Goal: Information Seeking & Learning: Learn about a topic

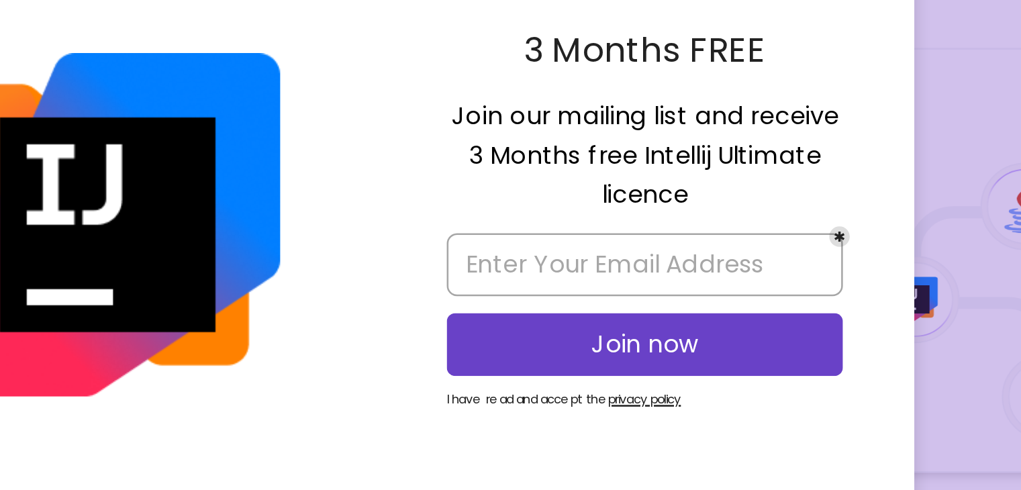
scroll to position [287, 0]
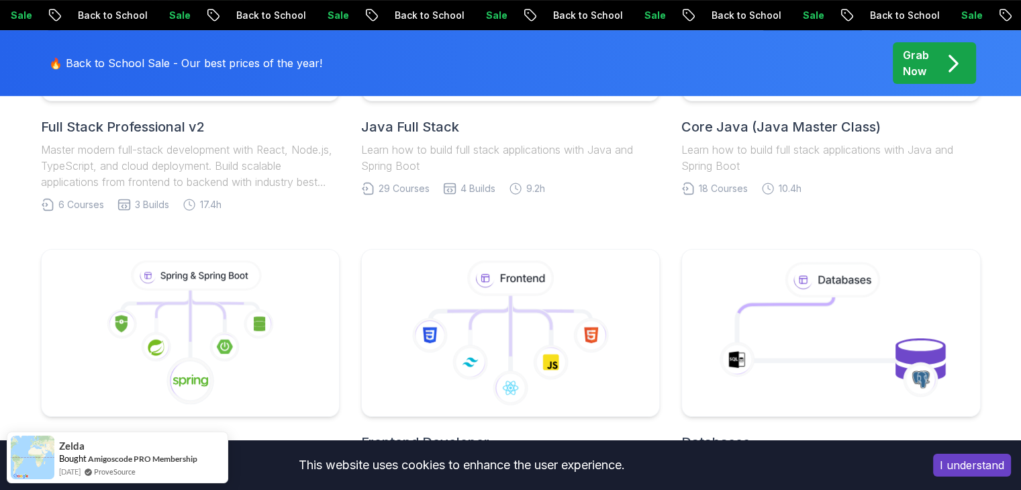
scroll to position [453, 0]
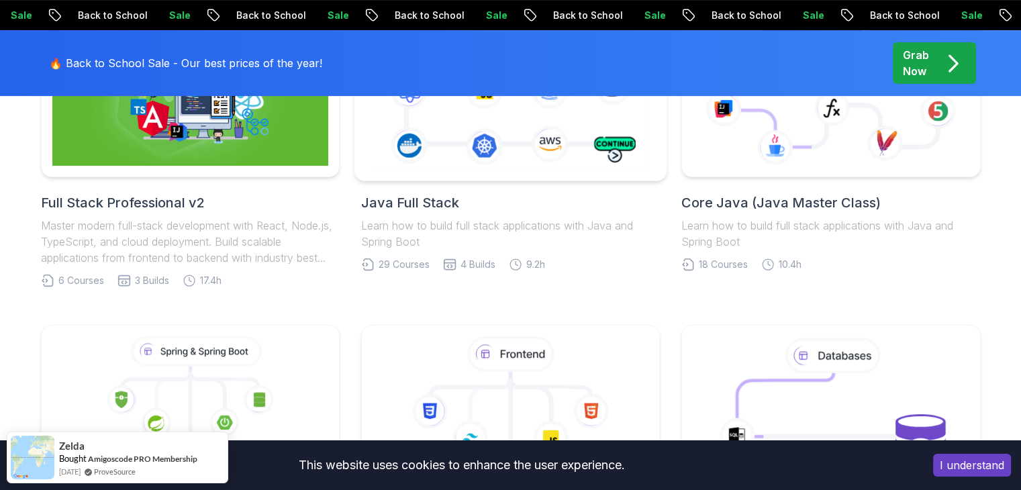
click at [486, 132] on icon at bounding box center [511, 93] width 284 height 158
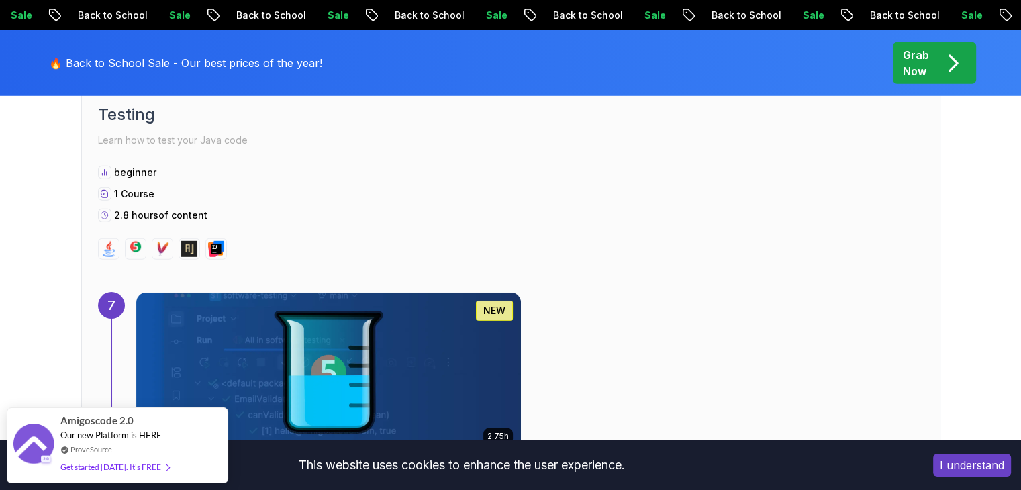
scroll to position [3903, 0]
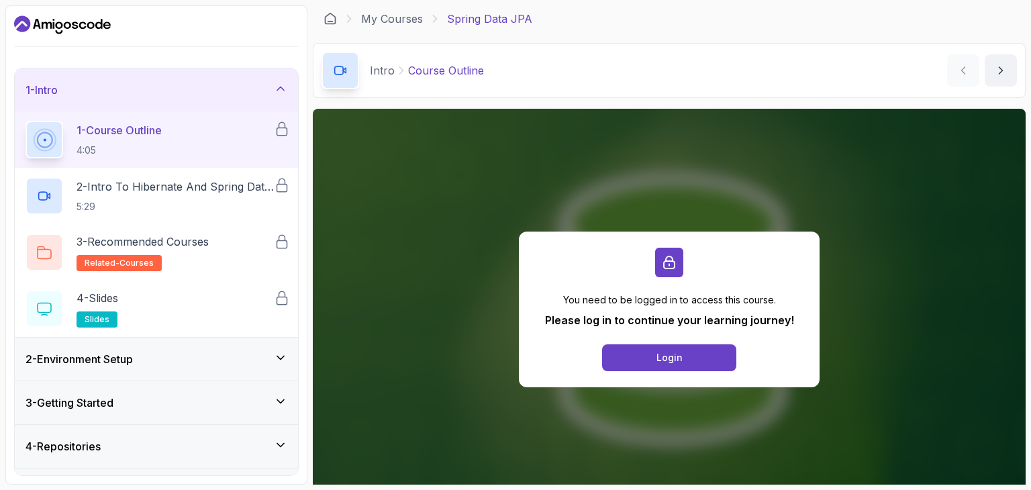
click at [102, 368] on div "2 - Environment Setup" at bounding box center [156, 359] width 283 height 43
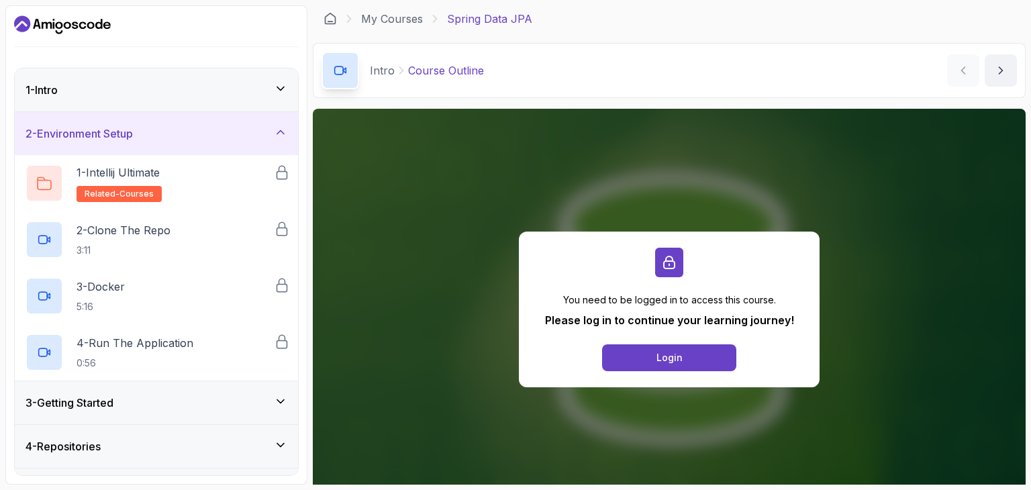
click at [244, 85] on div "1 - Intro" at bounding box center [157, 90] width 262 height 16
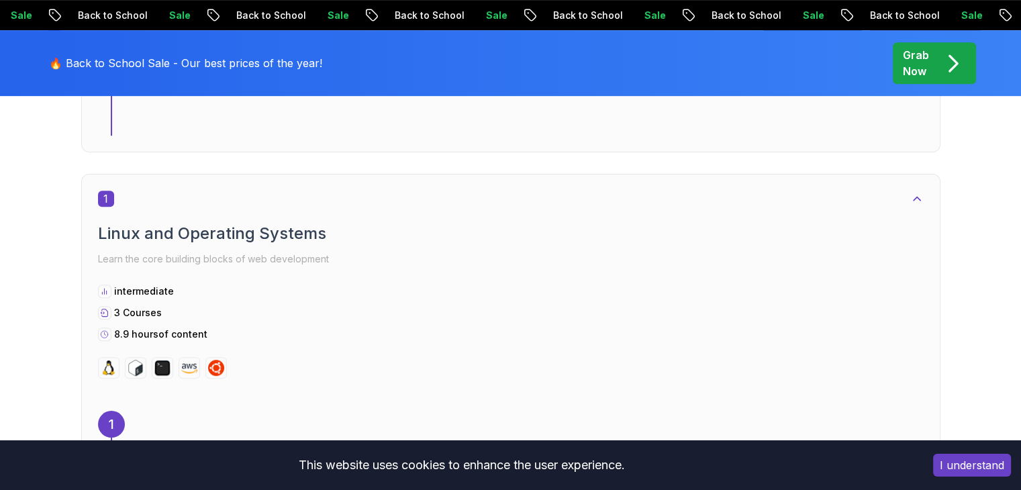
scroll to position [663, 0]
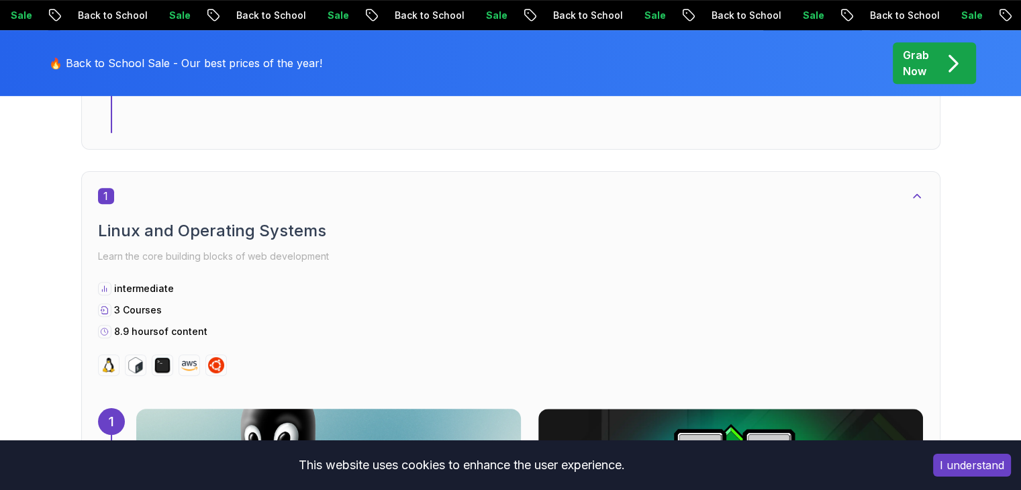
click at [522, 405] on img at bounding box center [328, 489] width 404 height 168
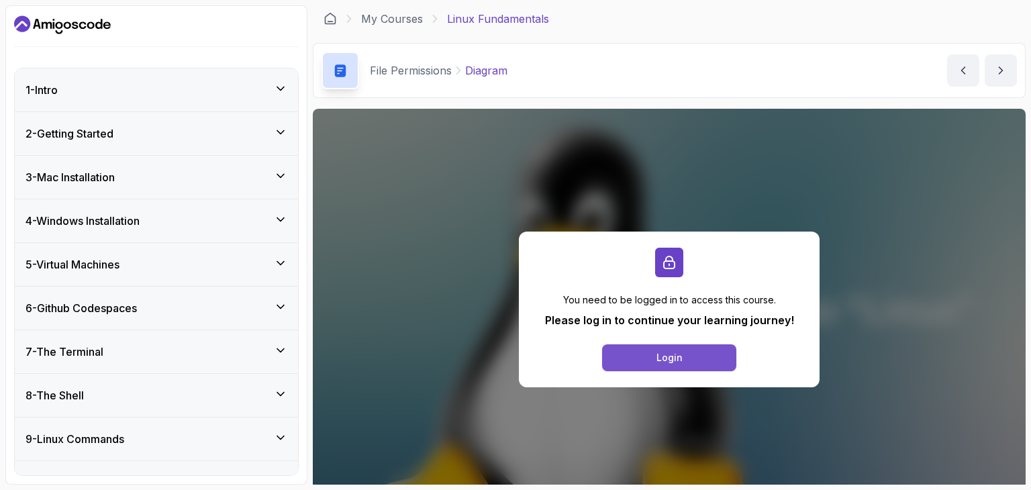
click at [679, 351] on div "Login" at bounding box center [670, 357] width 26 height 13
click at [193, 88] on div "1 - Intro" at bounding box center [157, 90] width 262 height 16
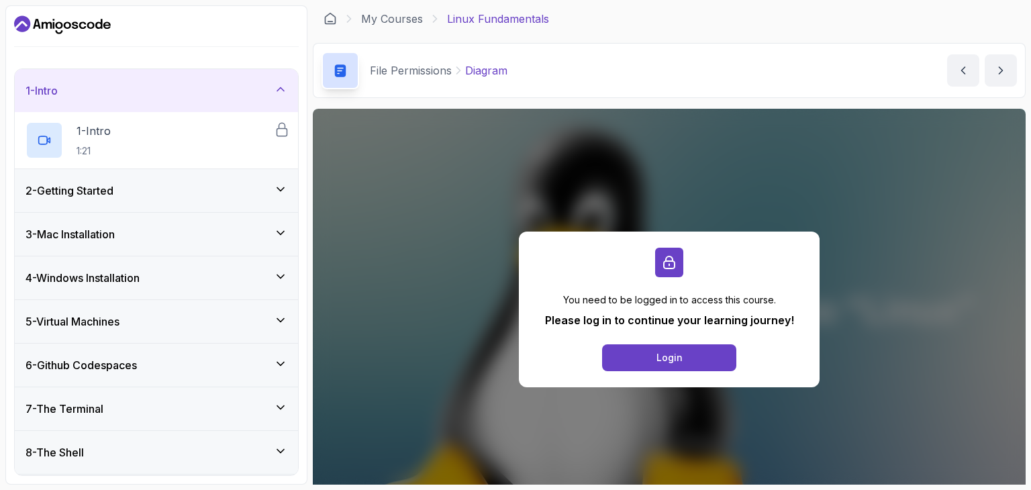
click at [161, 199] on div "2 - Getting Started" at bounding box center [156, 190] width 283 height 43
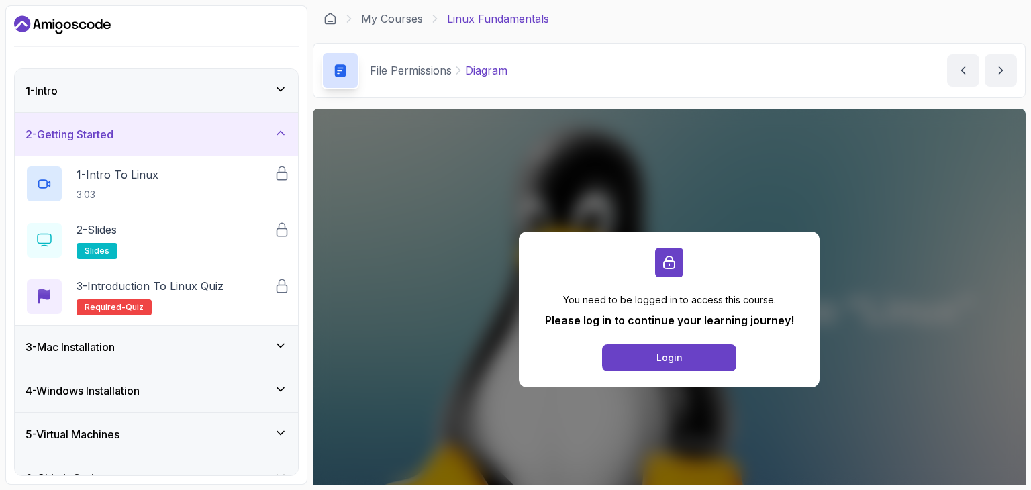
click at [151, 348] on div "3 - Mac Installation" at bounding box center [157, 347] width 262 height 16
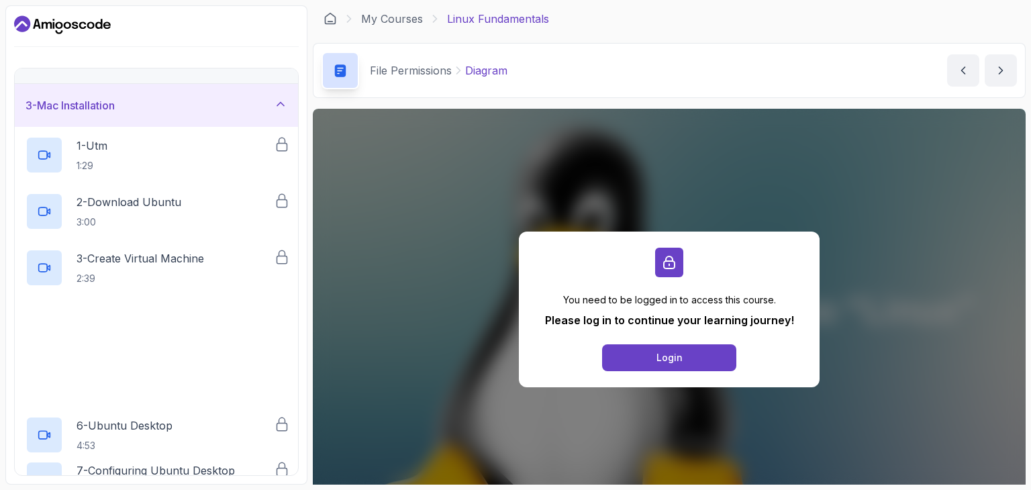
scroll to position [73, 0]
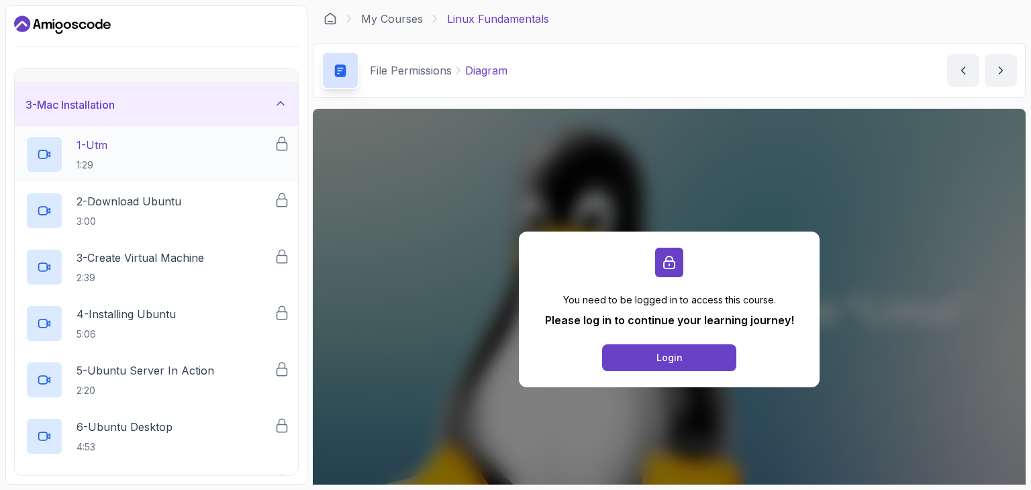
click at [129, 148] on div "1 - Utm 1:29" at bounding box center [150, 155] width 248 height 38
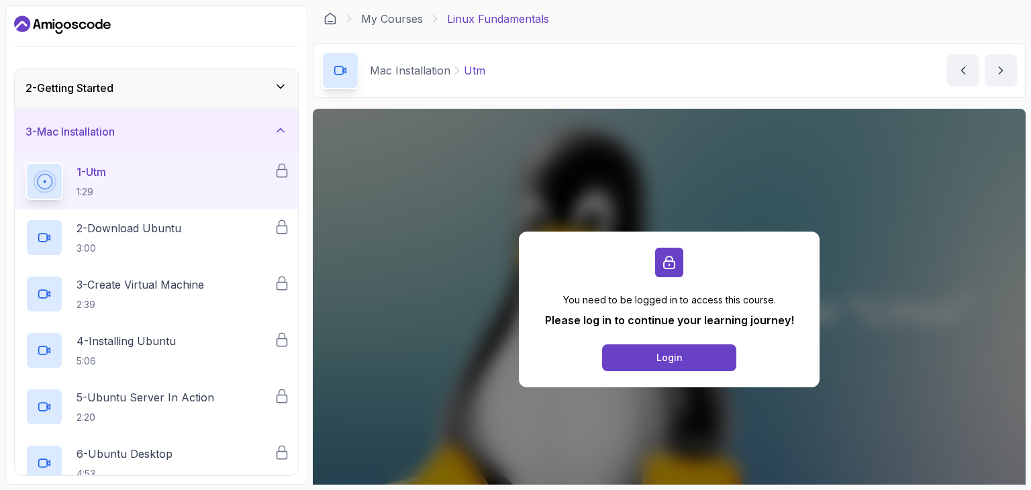
scroll to position [47, 0]
click at [169, 79] on div "2 - Getting Started" at bounding box center [157, 87] width 262 height 16
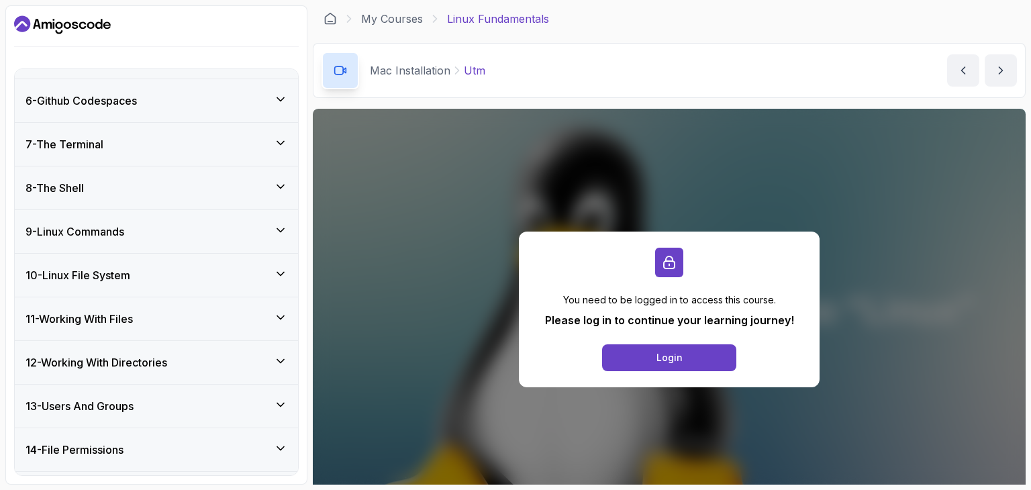
scroll to position [414, 0]
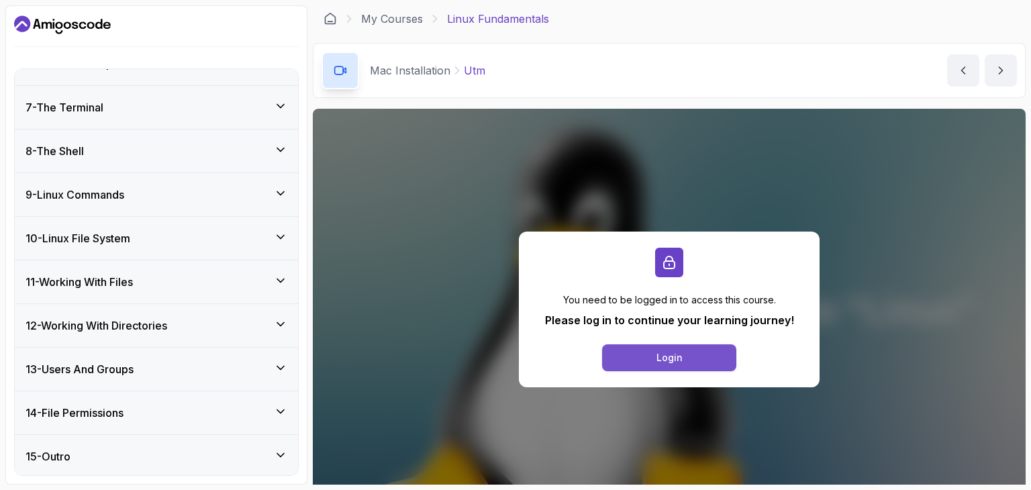
click at [676, 352] on div "Login" at bounding box center [670, 357] width 26 height 13
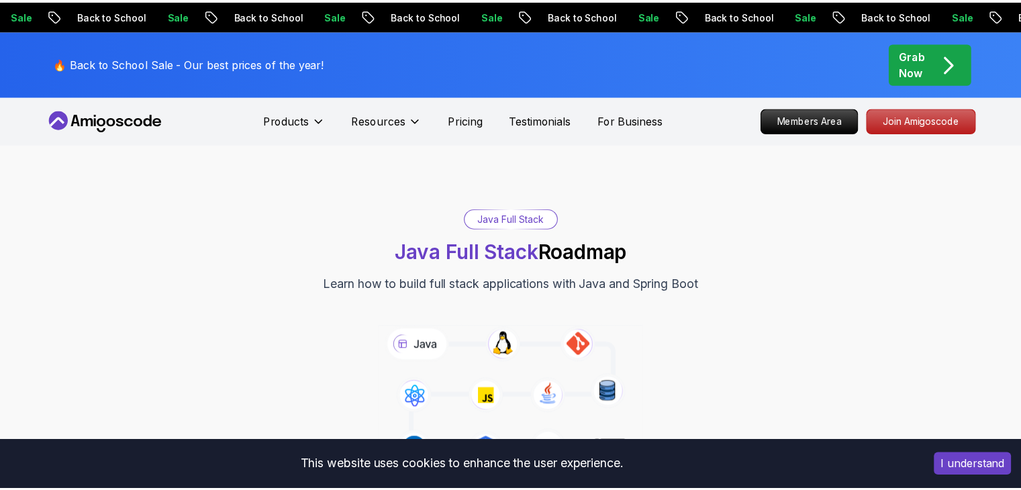
scroll to position [326, 0]
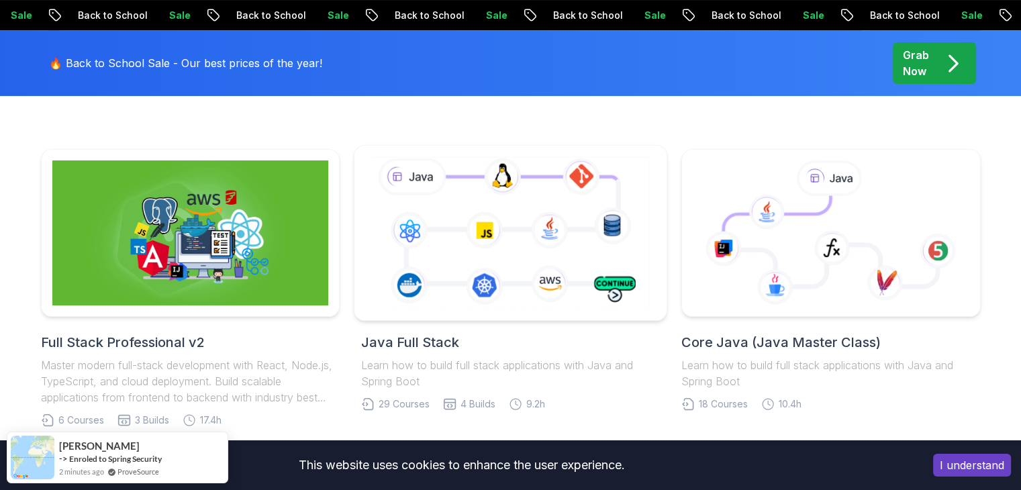
scroll to position [328, 0]
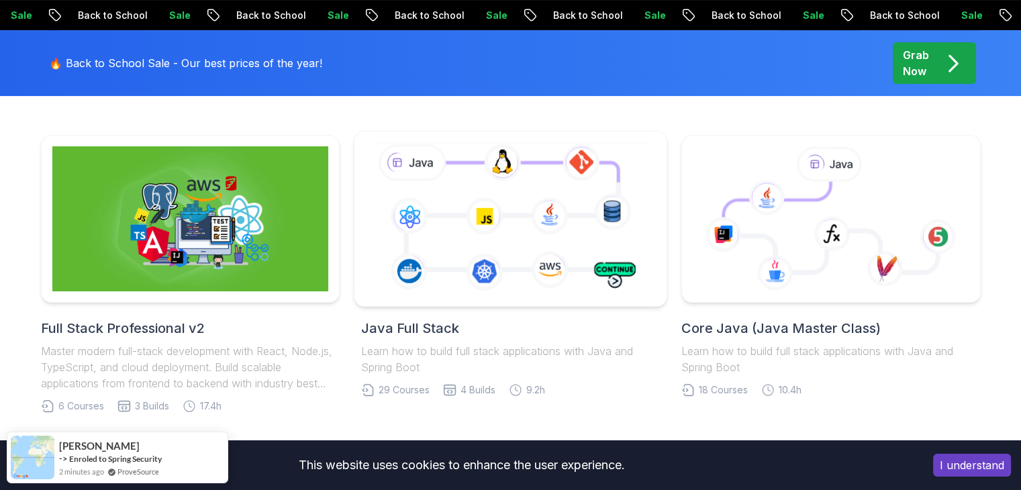
click at [471, 254] on icon at bounding box center [511, 219] width 284 height 158
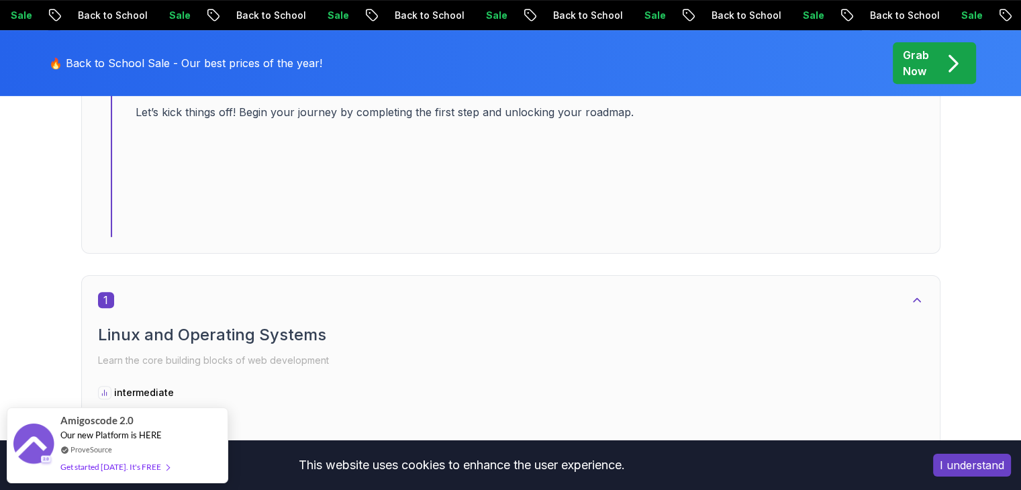
scroll to position [671, 0]
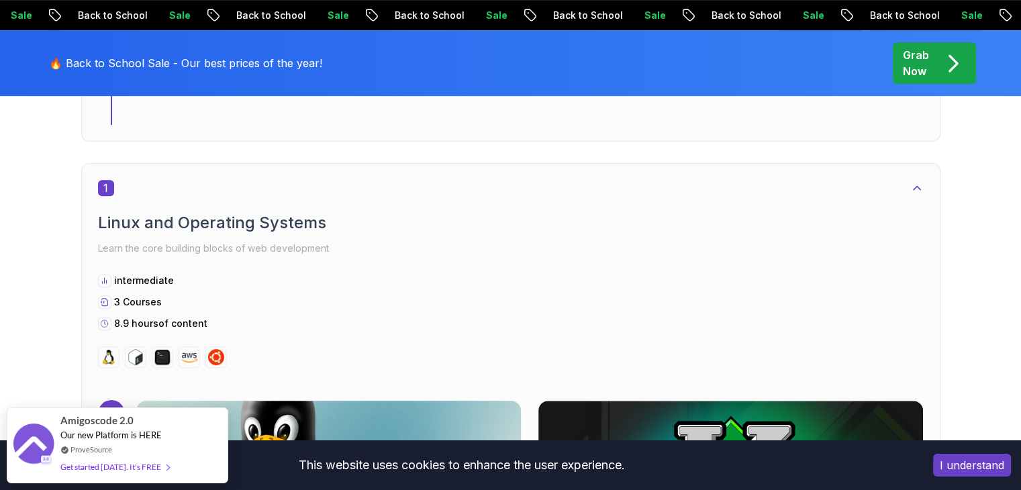
click at [522, 397] on img at bounding box center [328, 481] width 404 height 168
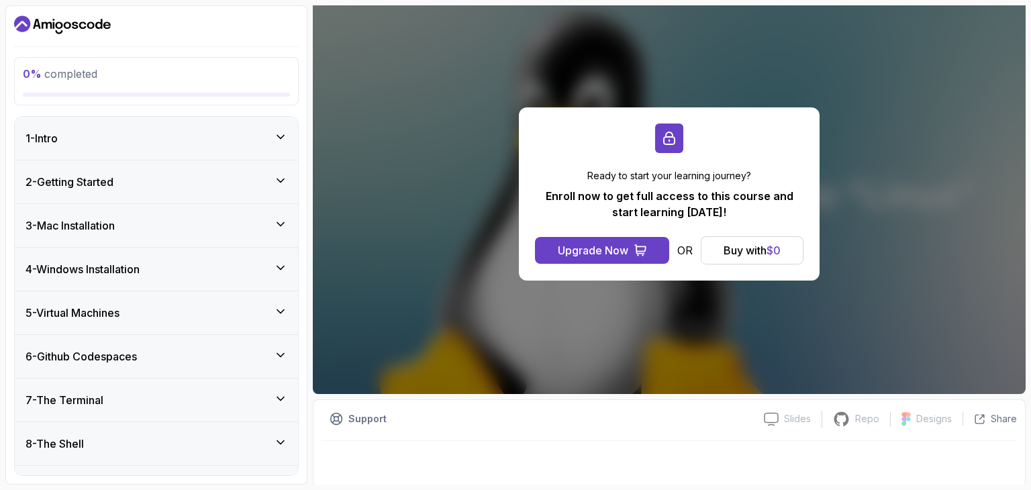
scroll to position [129, 0]
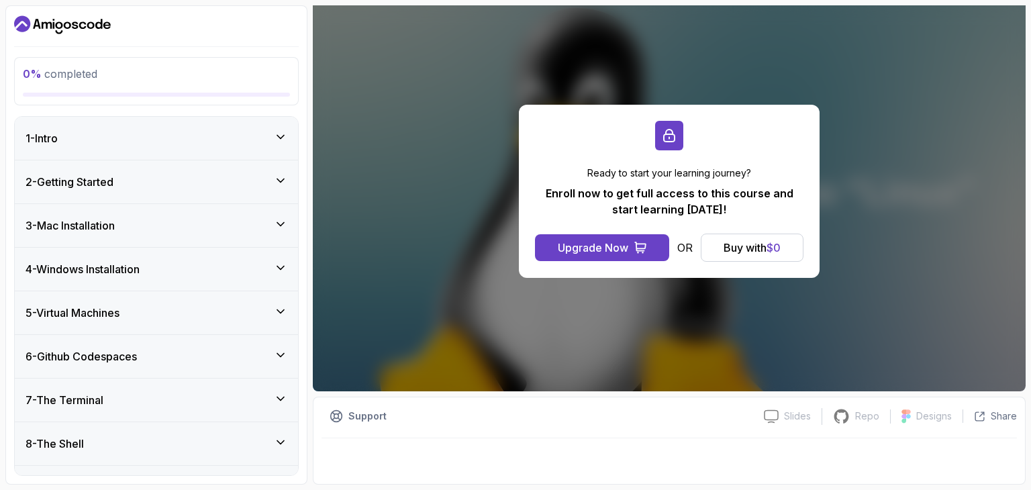
click at [587, 336] on div "Ready to start your learning journey? Enroll now to get full access to this cou…" at bounding box center [669, 191] width 713 height 401
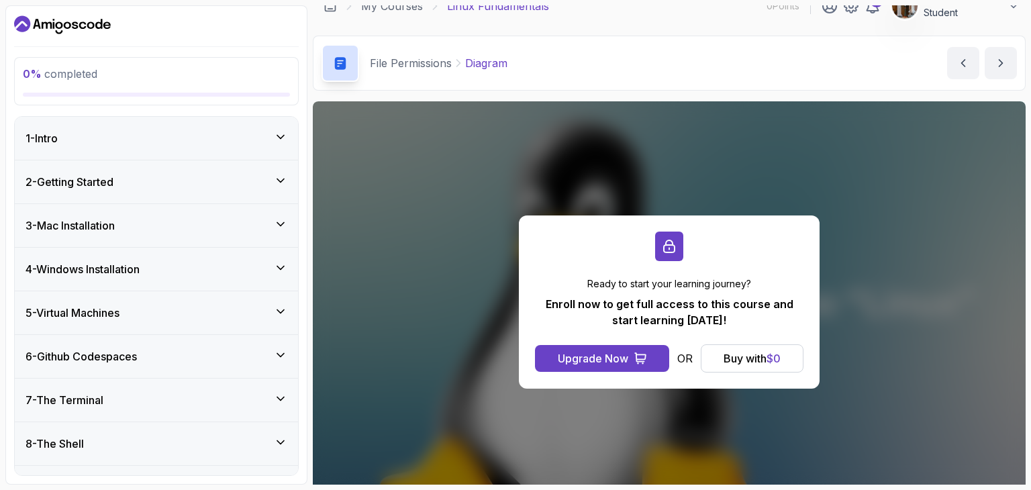
scroll to position [17, 0]
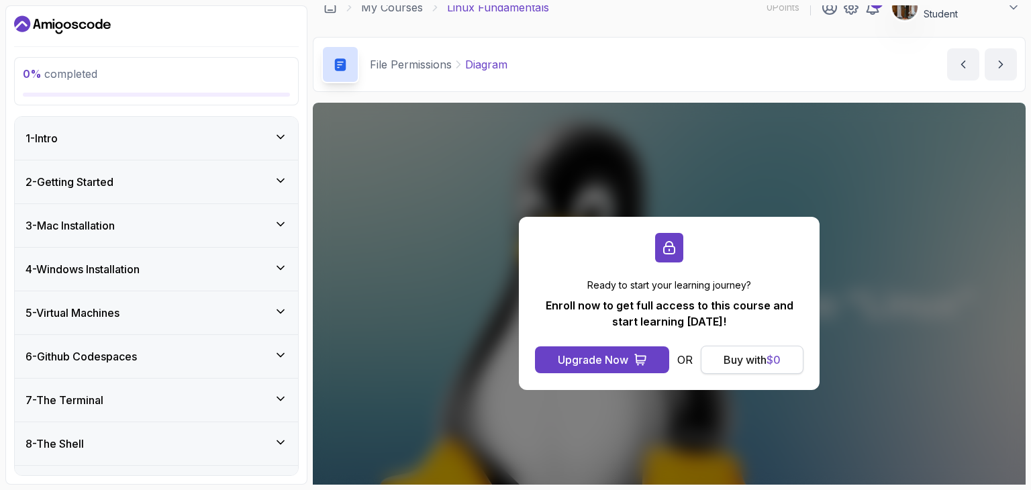
click at [730, 363] on div "Buy with $ 0" at bounding box center [752, 360] width 57 height 16
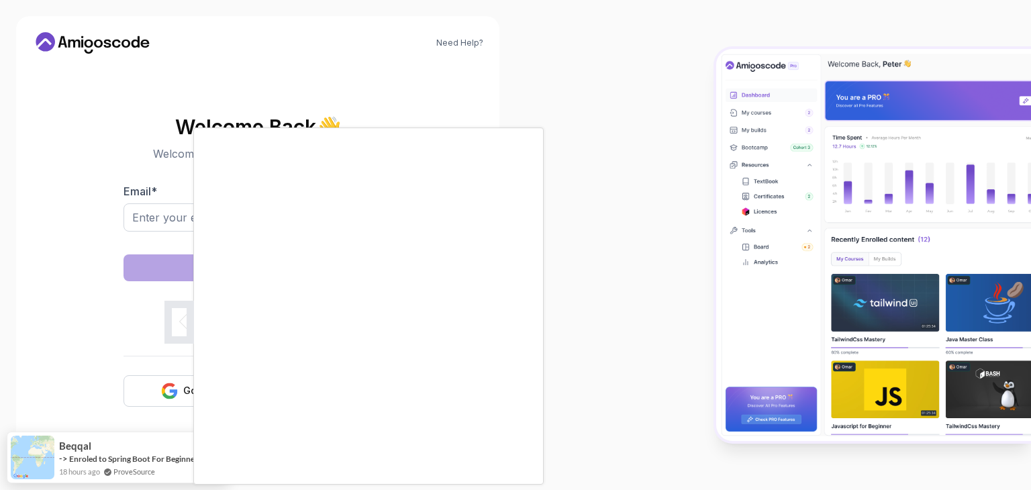
click at [180, 320] on div at bounding box center [515, 245] width 1031 height 490
click at [705, 124] on body "Need Help? Welcome Back 👋 Welcome back! Please enter your details. Email * Sign…" at bounding box center [515, 245] width 1031 height 490
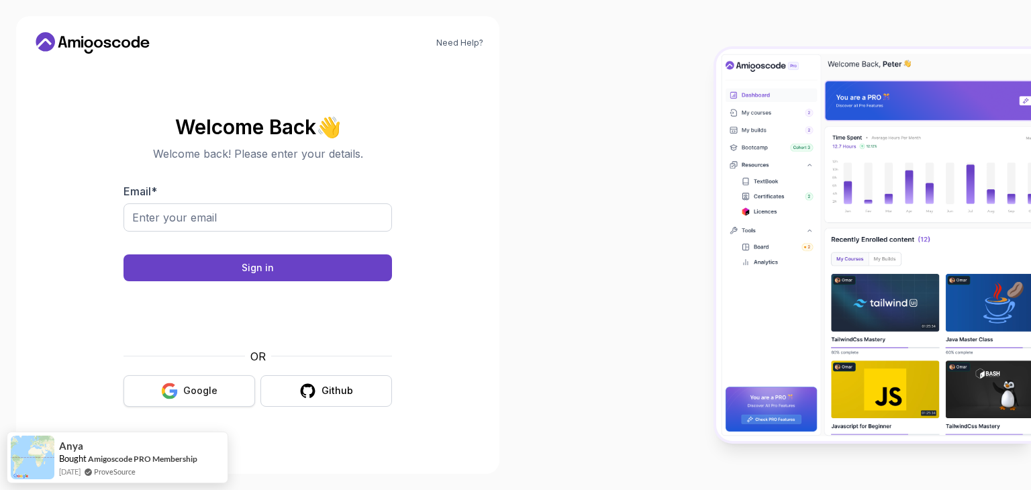
click at [197, 395] on div "Google" at bounding box center [200, 390] width 34 height 13
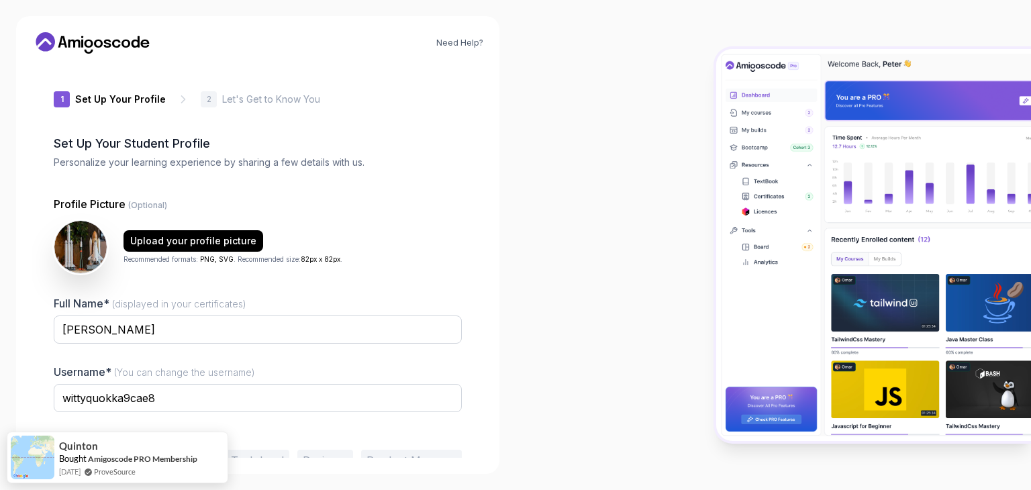
click at [169, 166] on p "Personalize your learning experience by sharing a few details with us." at bounding box center [258, 162] width 408 height 13
click at [231, 156] on p "Personalize your learning experience by sharing a few details with us." at bounding box center [258, 162] width 408 height 13
drag, startPoint x: 87, startPoint y: 160, endPoint x: 132, endPoint y: 160, distance: 45.7
click at [132, 160] on p "Personalize your learning experience by sharing a few details with us." at bounding box center [258, 162] width 408 height 13
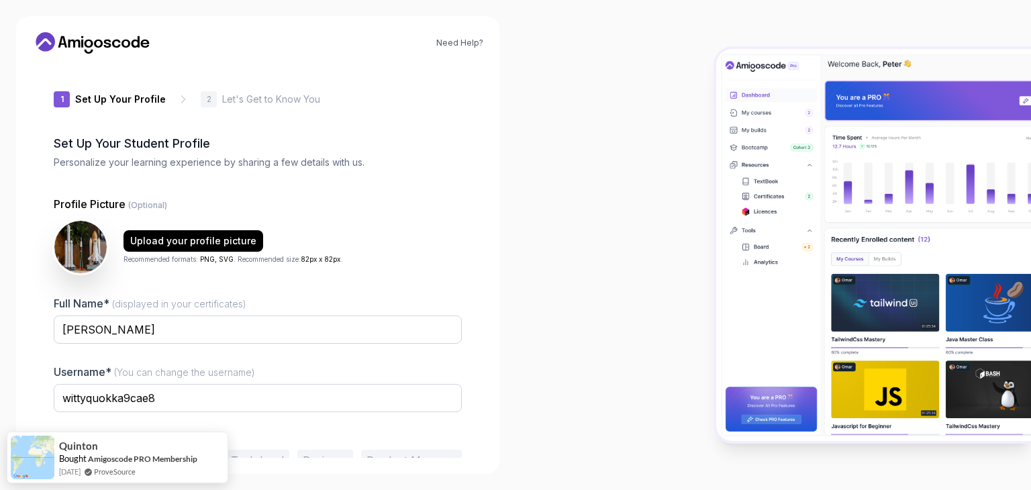
click at [132, 160] on p "Personalize your learning experience by sharing a few details with us." at bounding box center [258, 162] width 408 height 13
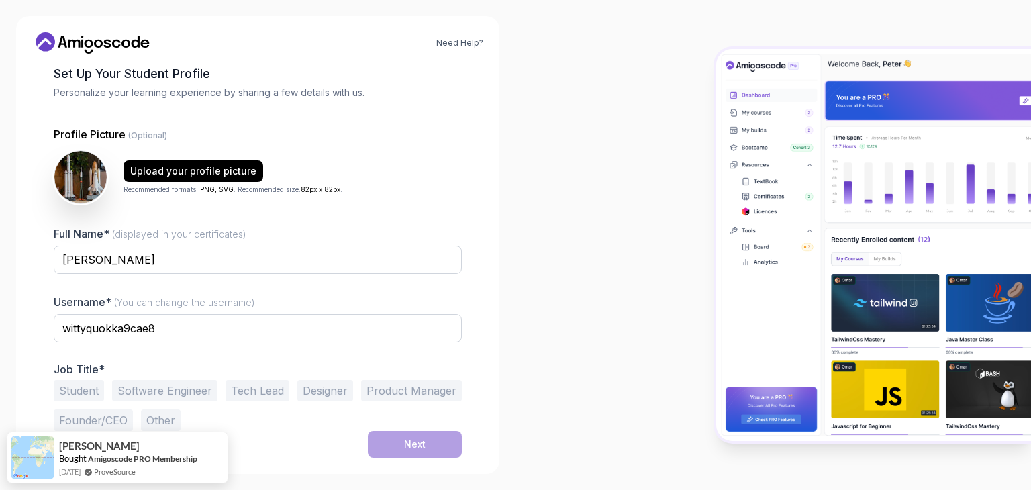
click at [89, 388] on button "Student" at bounding box center [79, 390] width 50 height 21
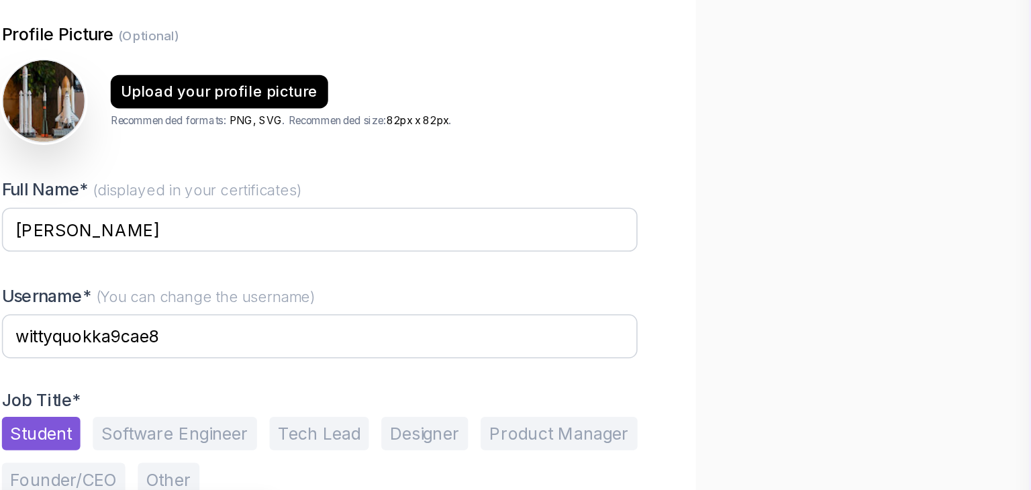
scroll to position [0, 0]
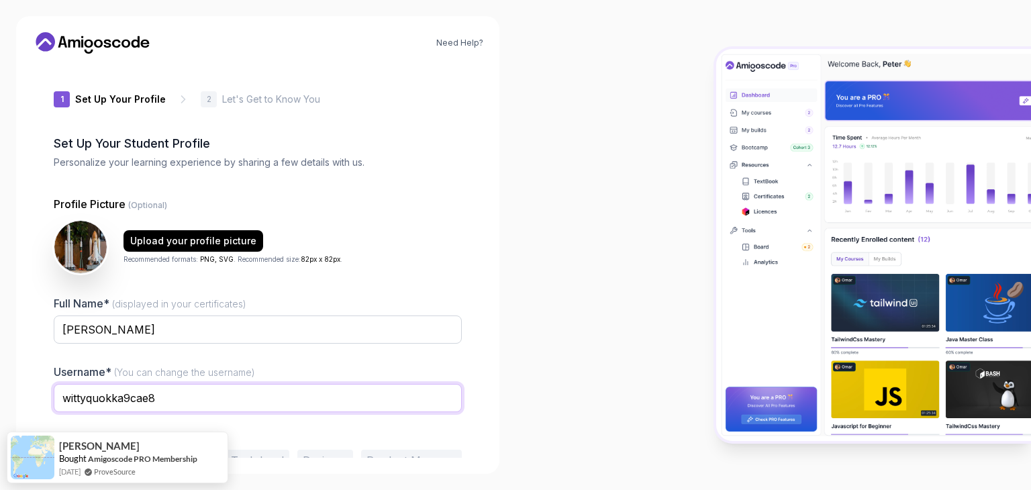
drag, startPoint x: 159, startPoint y: 398, endPoint x: 40, endPoint y: 407, distance: 119.8
click at [40, 407] on div "1 Set Up Your Profile 1 Set Up Your Profile 2 Let's Get to Know You Set Up Your…" at bounding box center [257, 260] width 451 height 393
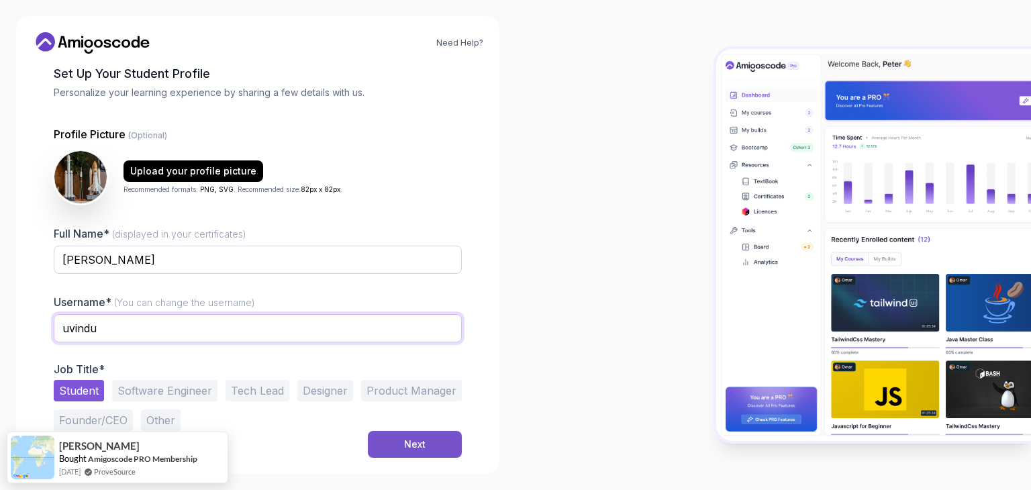
type input "uvindu"
click at [414, 436] on button "Next" at bounding box center [415, 444] width 94 height 27
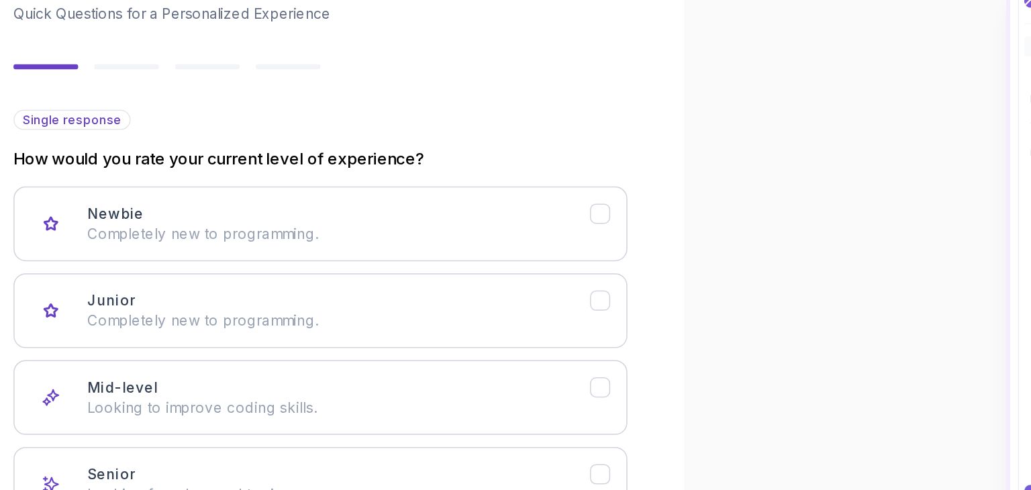
scroll to position [89, 0]
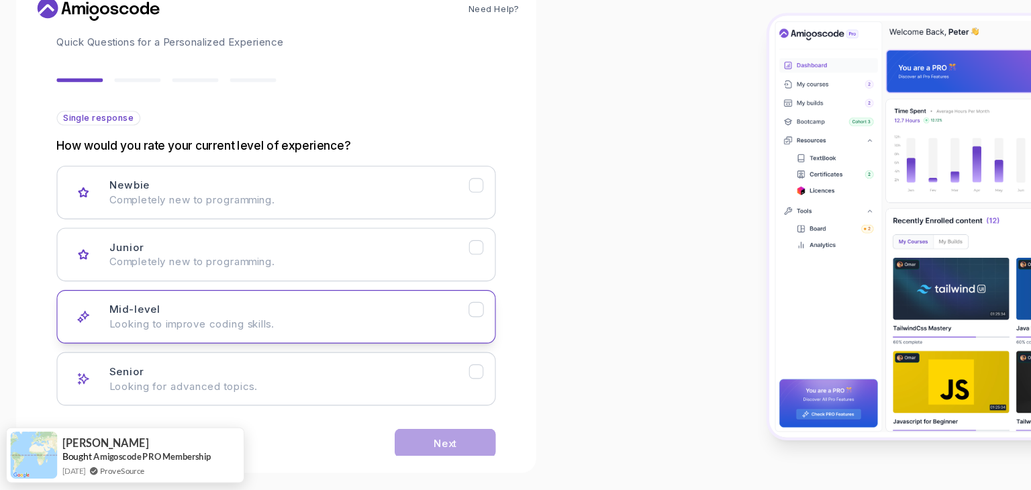
click at [196, 331] on p "Looking to improve coding skills." at bounding box center [270, 335] width 334 height 13
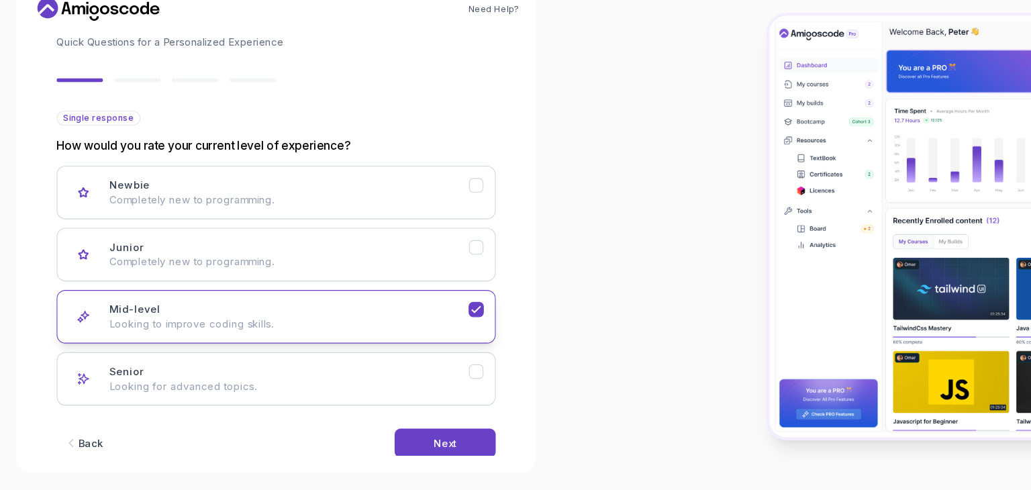
scroll to position [110, 0]
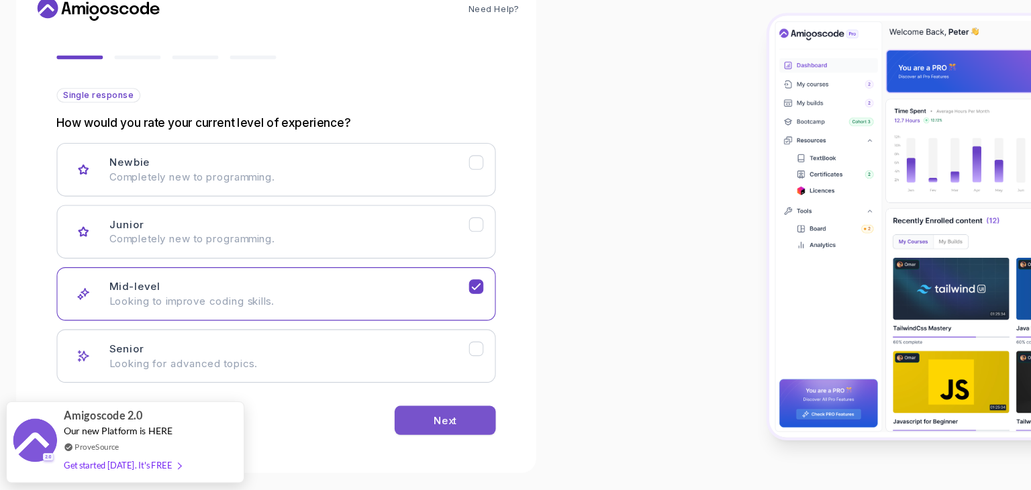
click at [384, 425] on button "Next" at bounding box center [415, 425] width 94 height 27
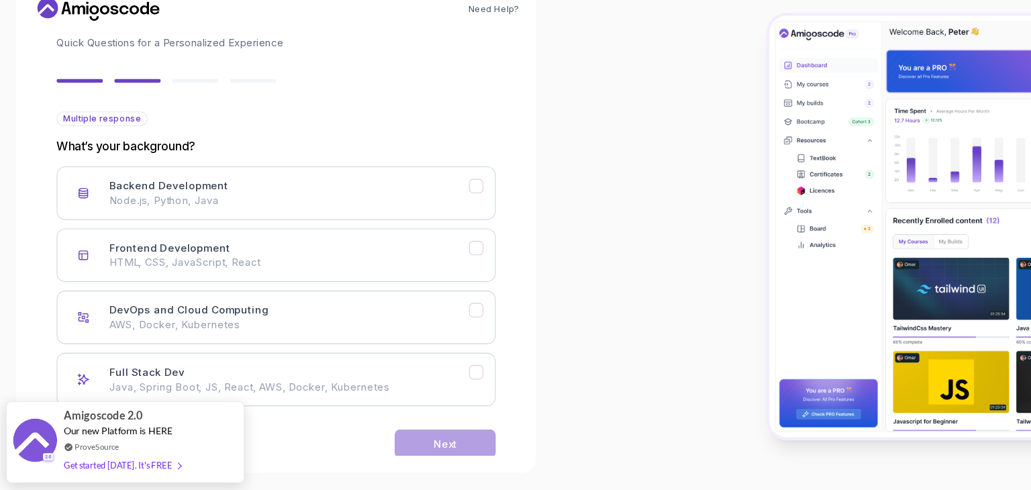
scroll to position [111, 0]
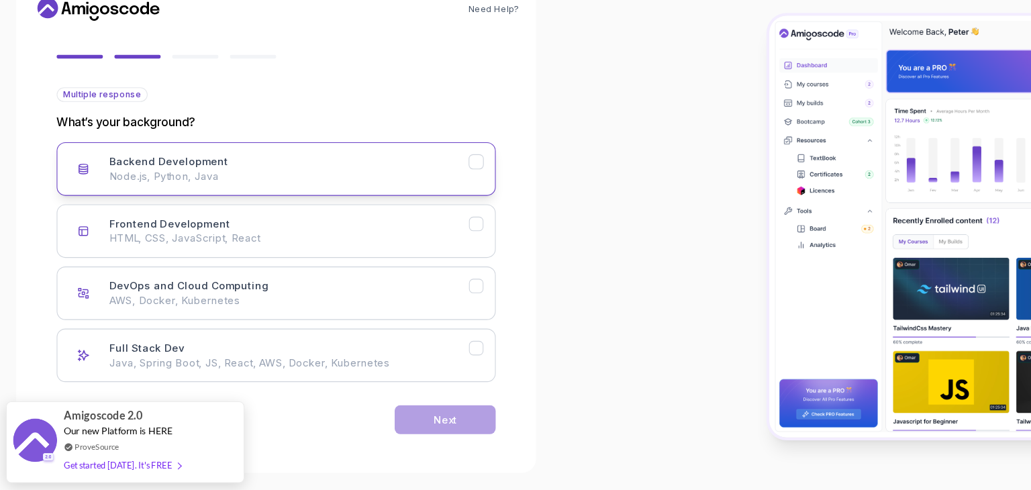
click at [234, 185] on div "Backend Development Node.js, Python, Java" at bounding box center [270, 191] width 334 height 27
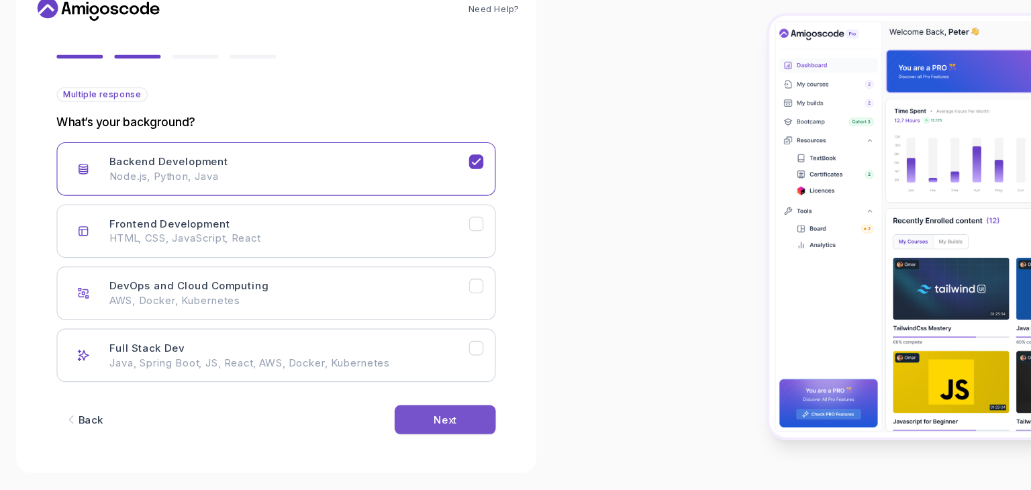
click at [423, 422] on div "Next" at bounding box center [414, 424] width 21 height 13
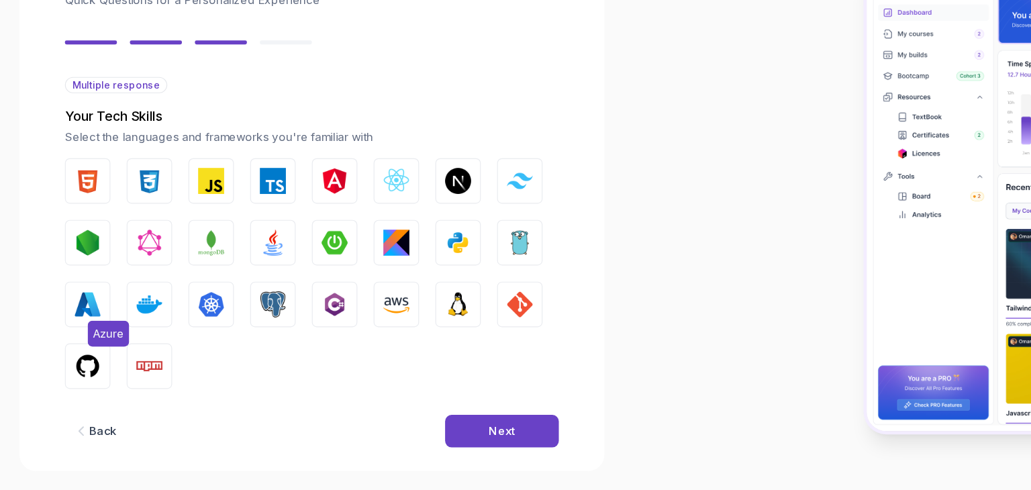
scroll to position [86, 0]
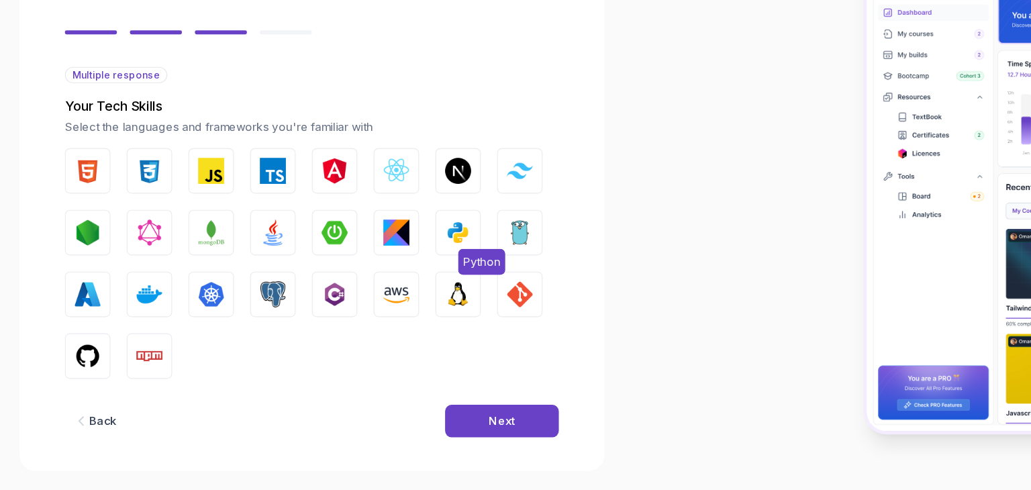
click at [382, 271] on img "button" at bounding box center [378, 277] width 21 height 21
click at [165, 234] on img "button" at bounding box center [174, 226] width 21 height 21
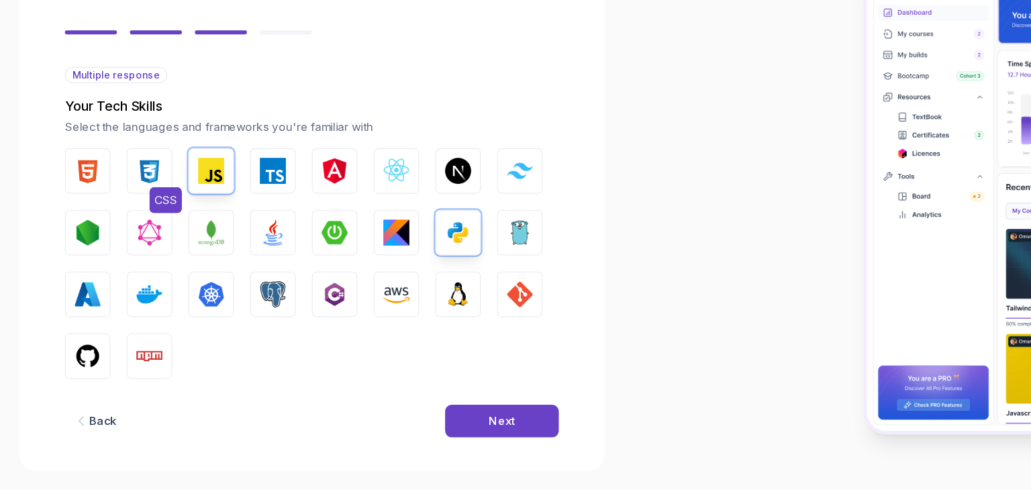
click at [130, 228] on img "button" at bounding box center [123, 226] width 21 height 21
click at [64, 223] on img "button" at bounding box center [72, 226] width 21 height 21
click at [234, 258] on button "Java" at bounding box center [226, 277] width 38 height 38
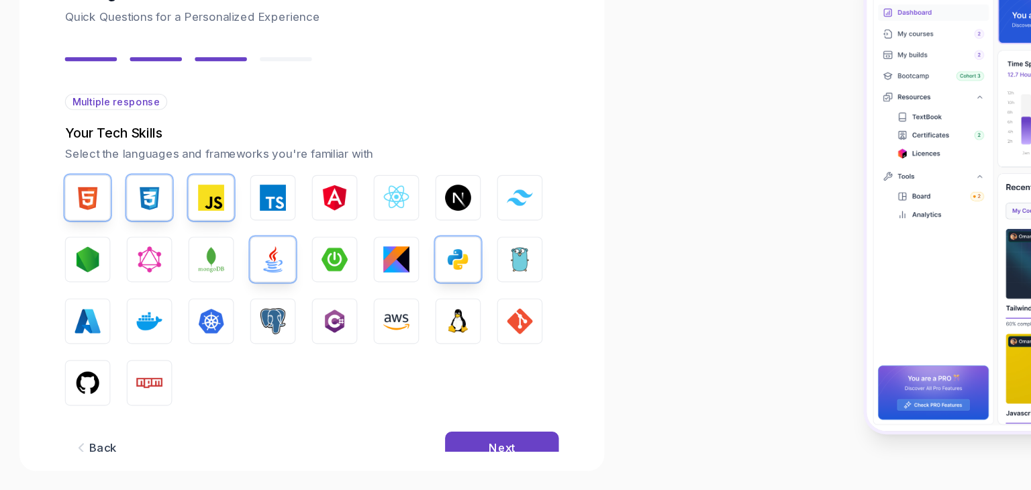
scroll to position [64, 0]
click at [136, 240] on button "CSS" at bounding box center [124, 248] width 38 height 38
click at [418, 444] on button "Next" at bounding box center [415, 454] width 94 height 27
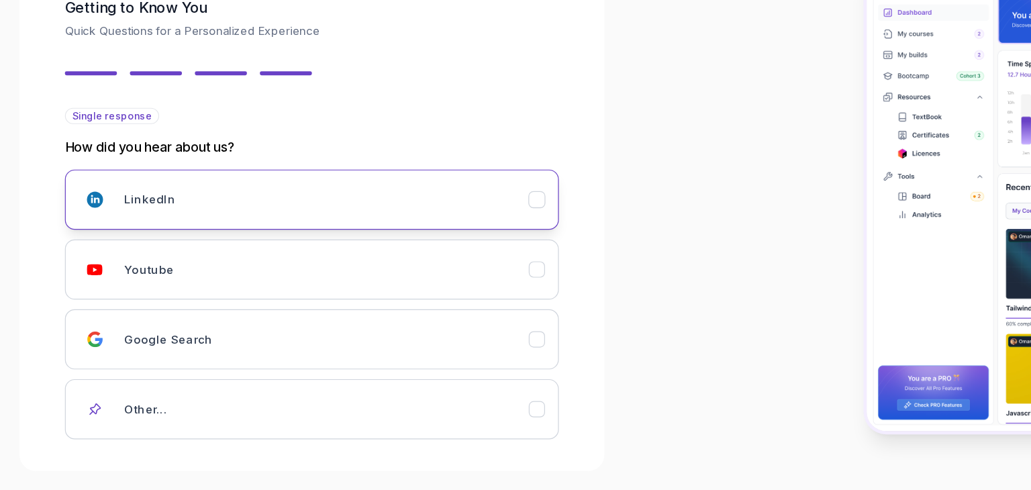
scroll to position [52, 0]
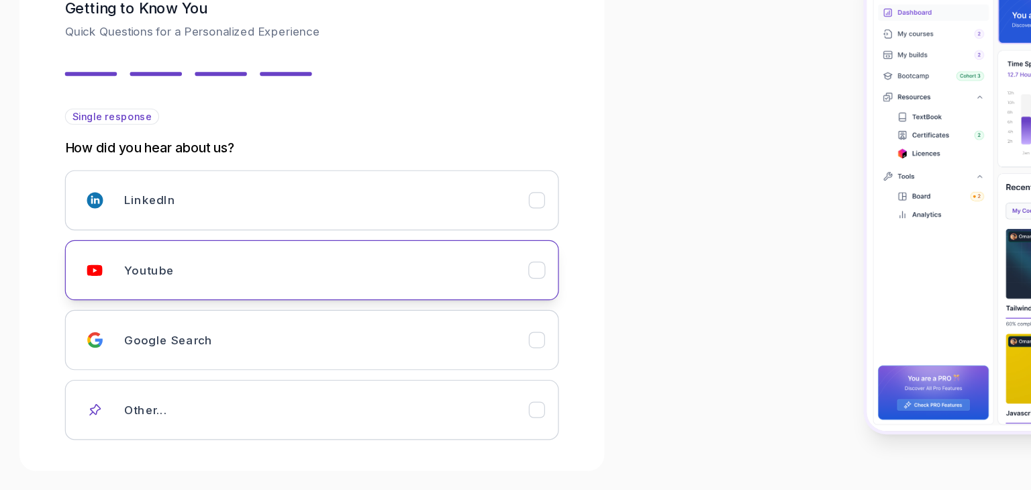
click at [147, 306] on div "Youtube" at bounding box center [270, 308] width 334 height 27
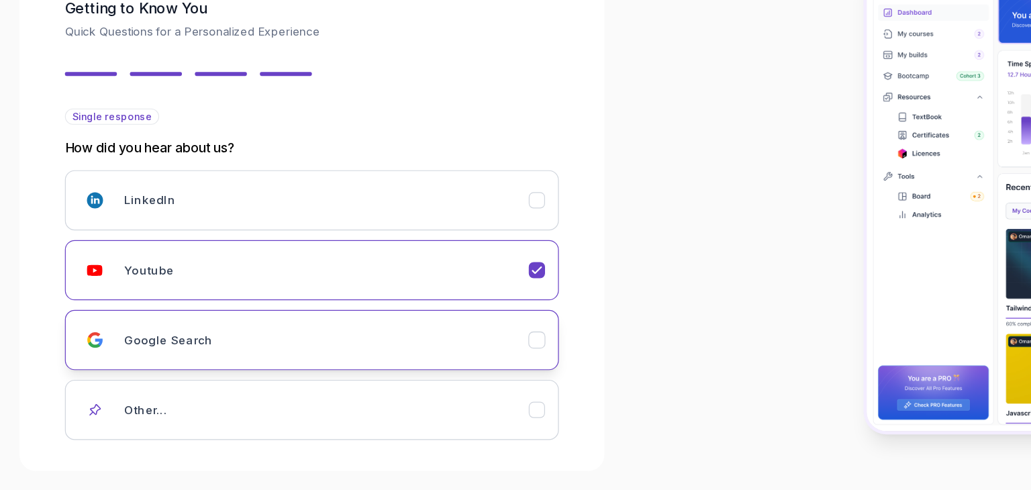
scroll to position [119, 0]
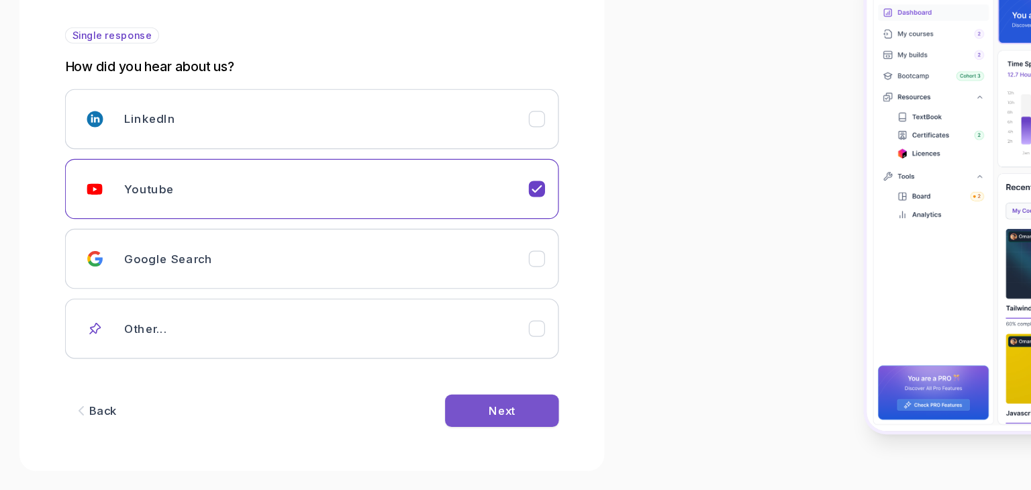
click at [435, 429] on button "Next" at bounding box center [415, 424] width 94 height 27
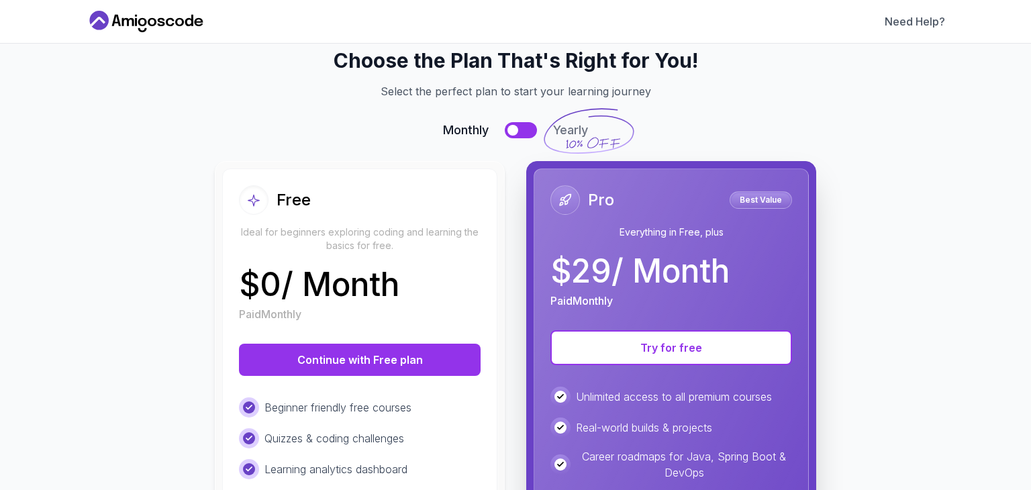
scroll to position [0, 0]
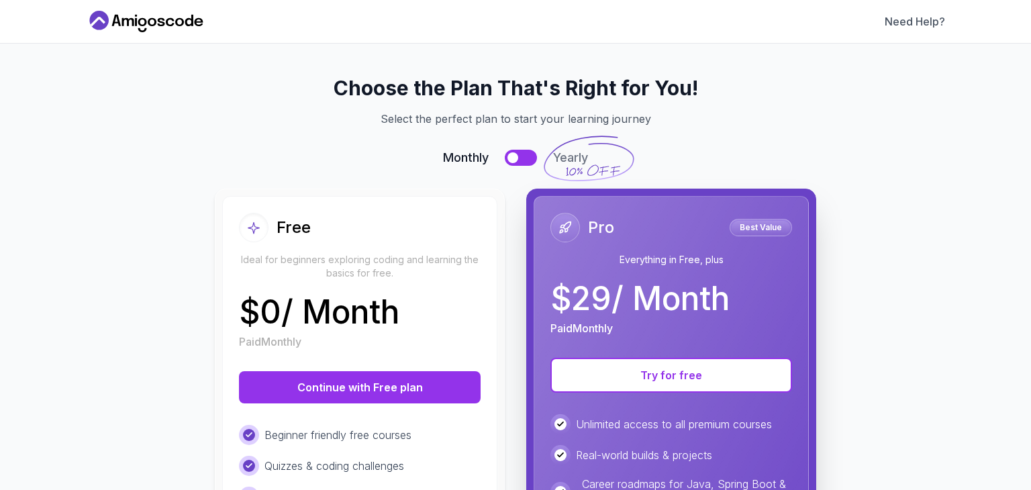
click at [747, 224] on p "Best Value" at bounding box center [761, 227] width 58 height 13
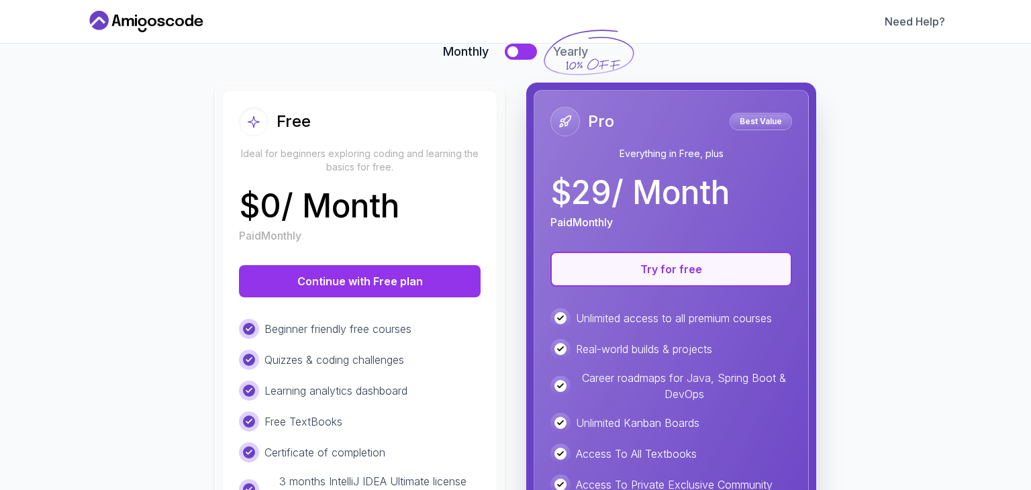
scroll to position [115, 0]
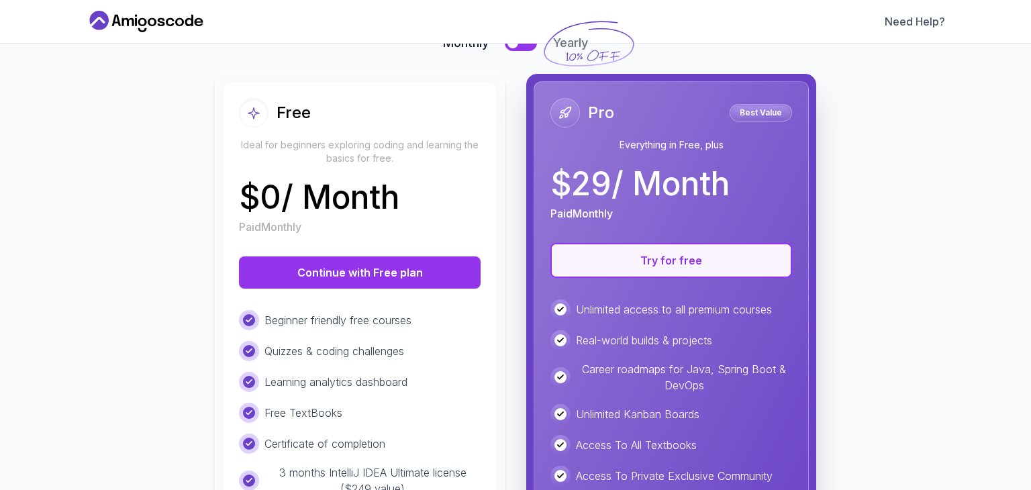
click at [680, 250] on button "Try for free" at bounding box center [672, 260] width 242 height 35
click at [675, 254] on button "Try for free" at bounding box center [672, 260] width 242 height 35
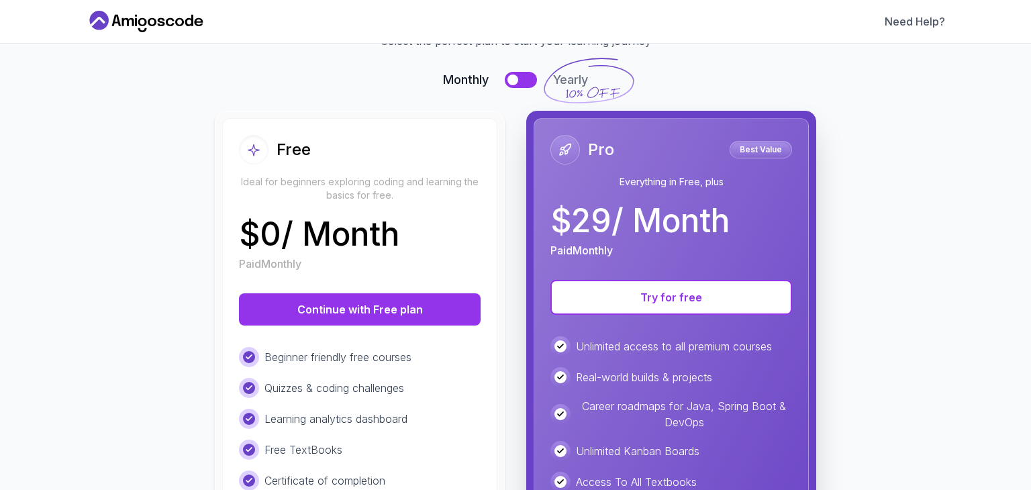
scroll to position [67, 0]
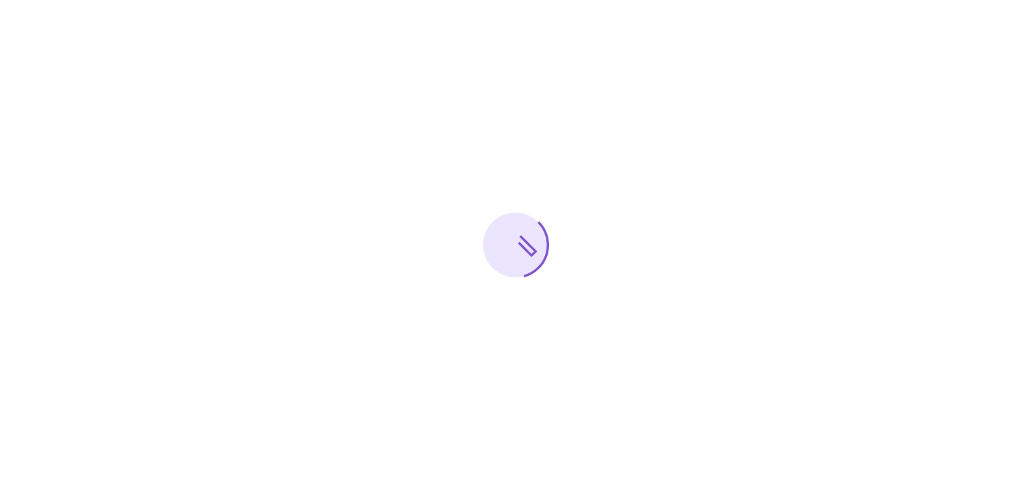
click at [438, 189] on div at bounding box center [515, 245] width 1031 height 490
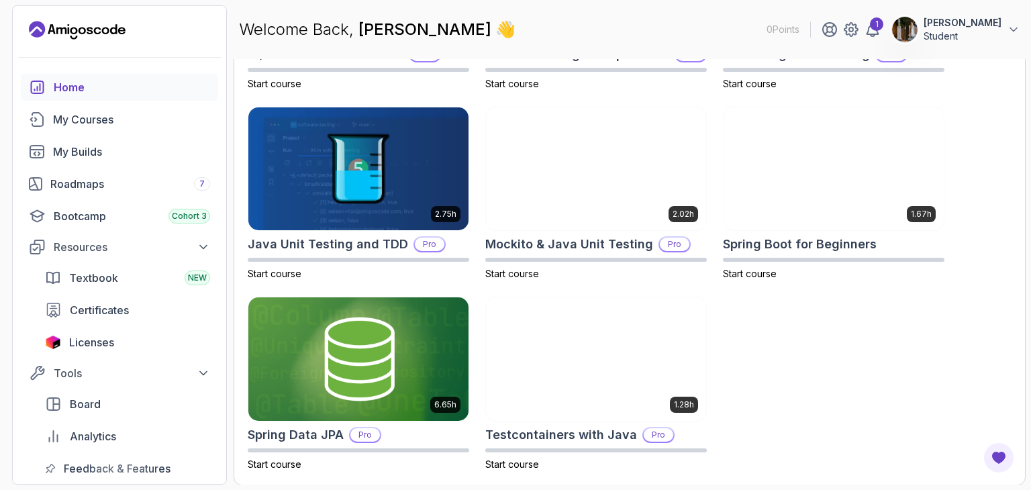
scroll to position [225, 0]
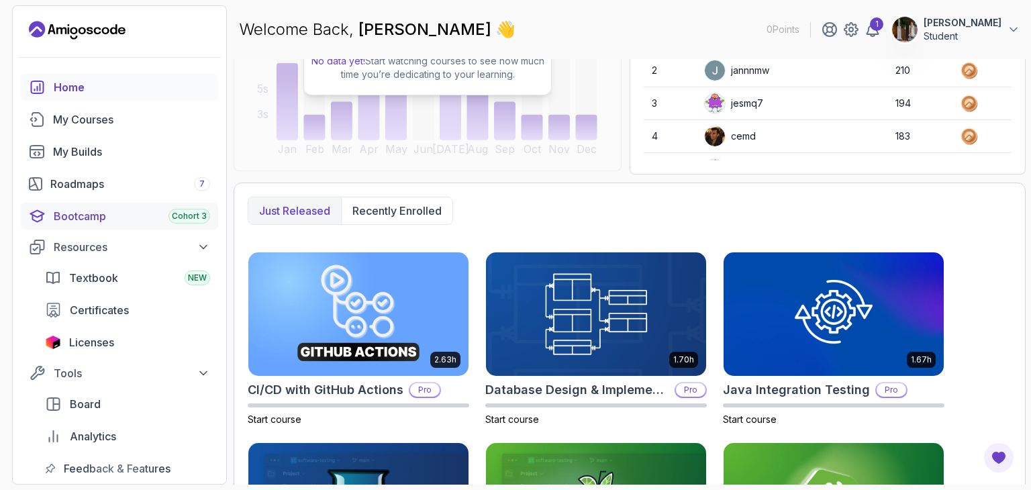
click at [133, 217] on div "Bootcamp Cohort 3" at bounding box center [132, 216] width 156 height 16
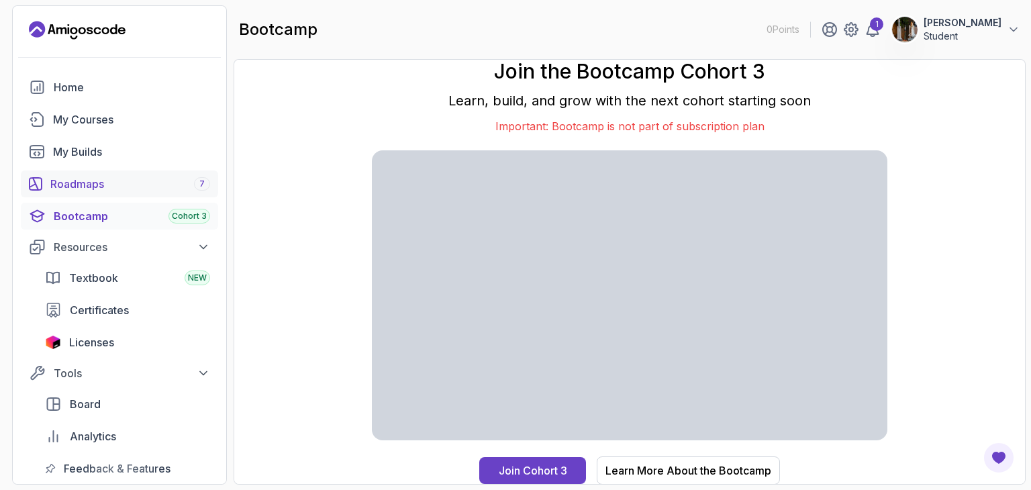
click at [125, 183] on div "Roadmaps 7" at bounding box center [130, 184] width 160 height 16
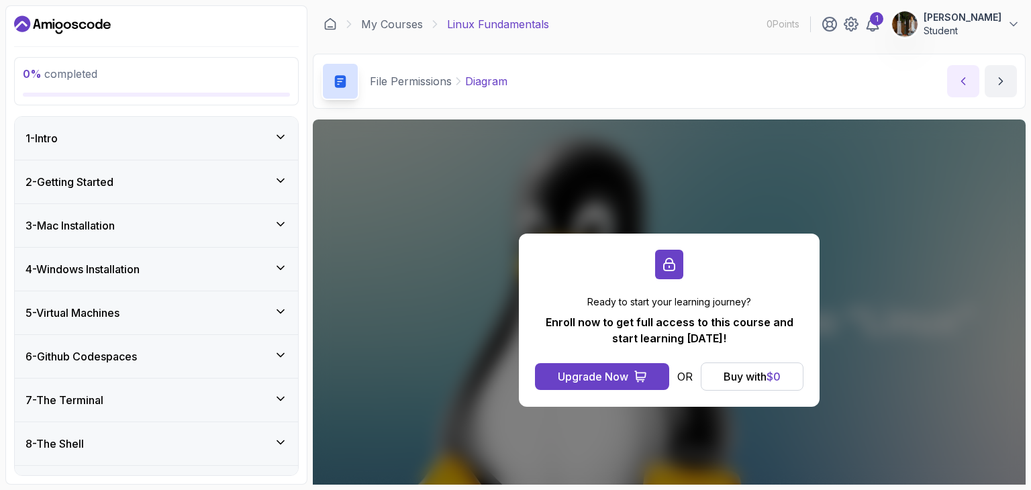
click at [953, 78] on button "previous content" at bounding box center [963, 81] width 32 height 32
click at [389, 21] on link "My Courses" at bounding box center [392, 24] width 62 height 16
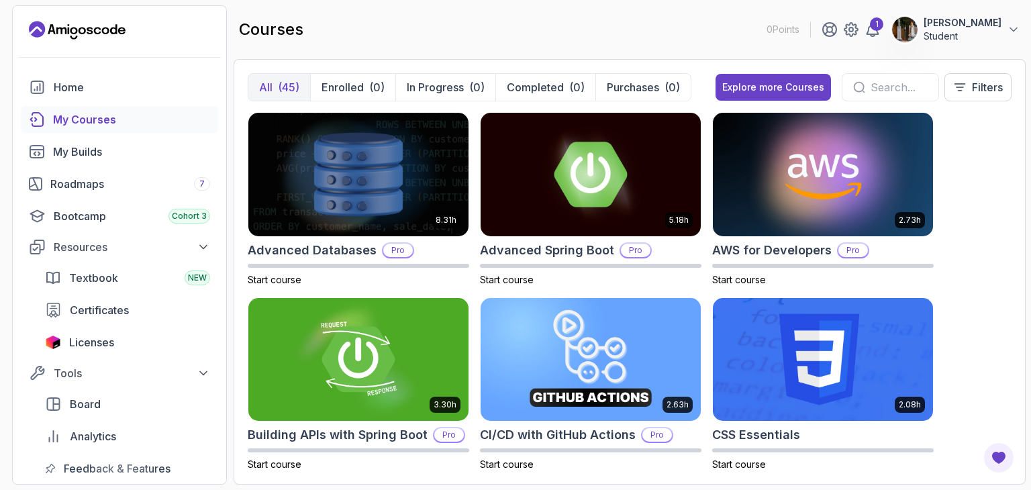
click at [97, 30] on icon "Landing page" at bounding box center [77, 29] width 97 height 21
